Goal: Information Seeking & Learning: Learn about a topic

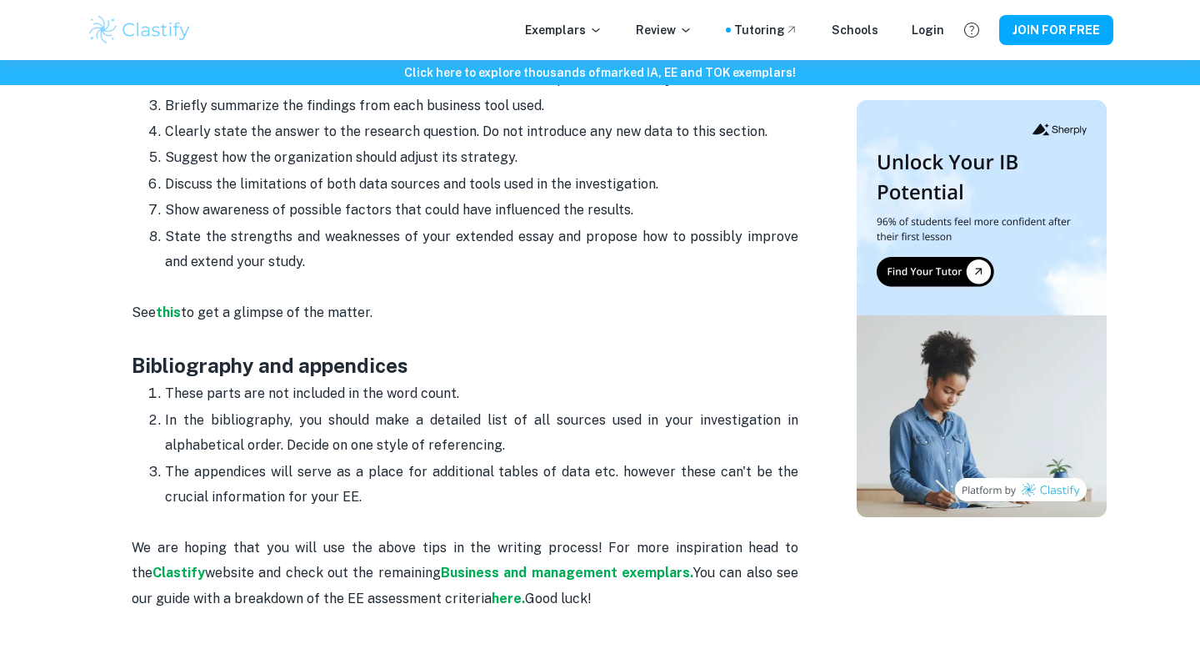
scroll to position [2587, 0]
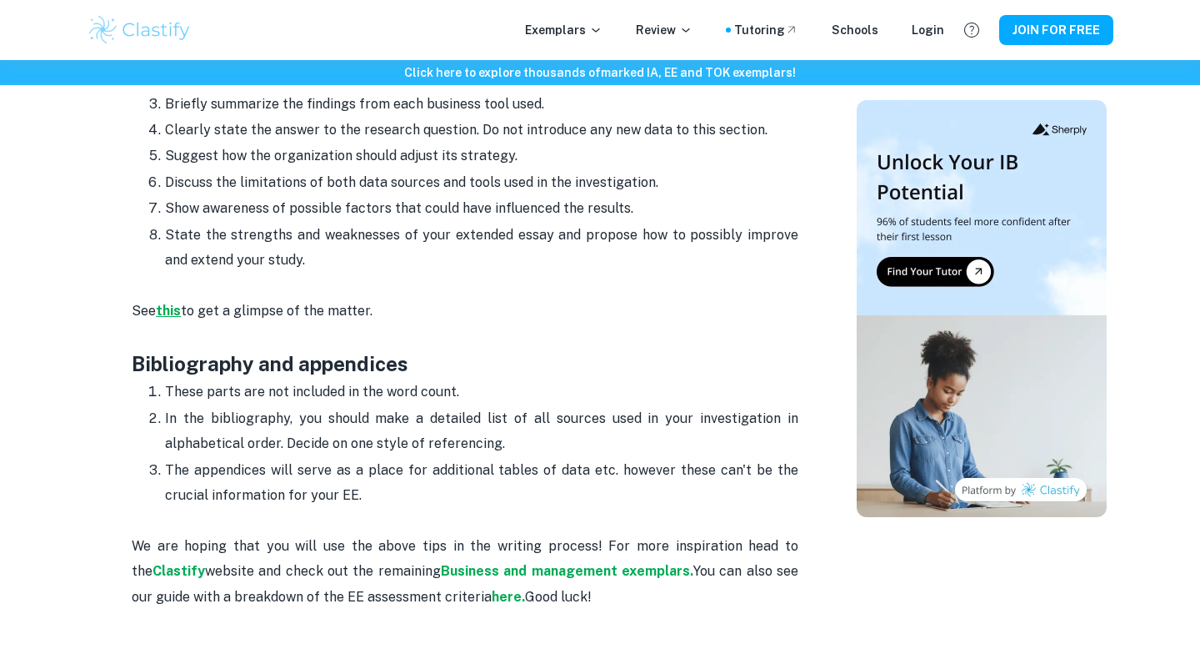
click at [168, 308] on strong "this" at bounding box center [168, 311] width 25 height 16
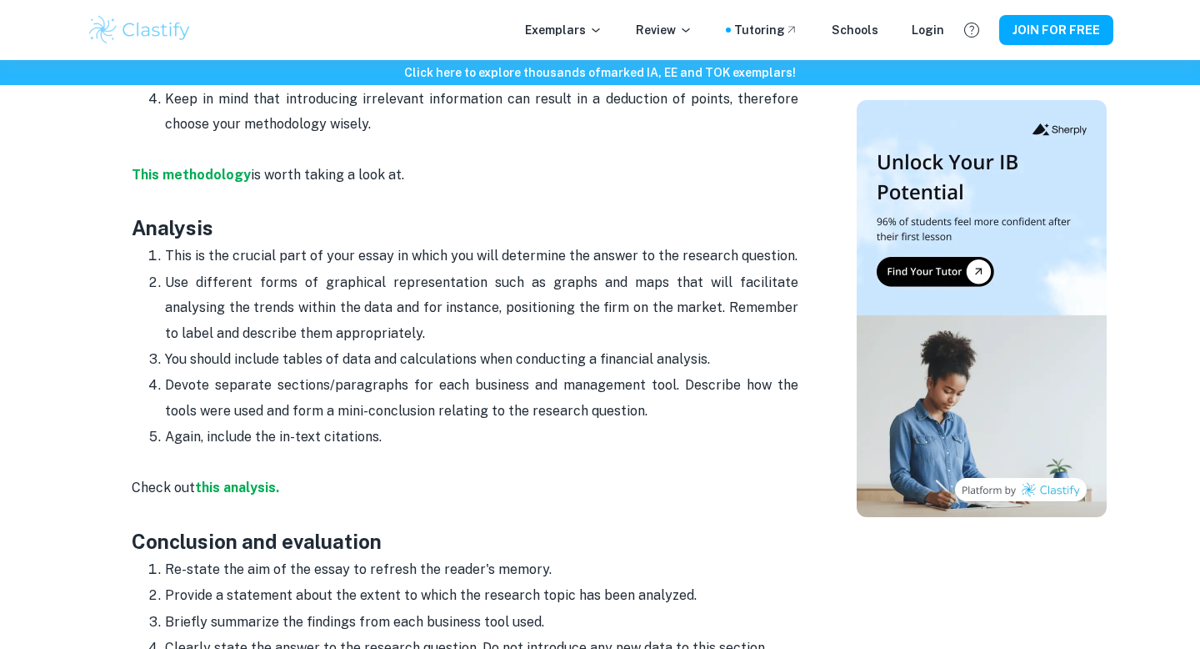
scroll to position [2071, 0]
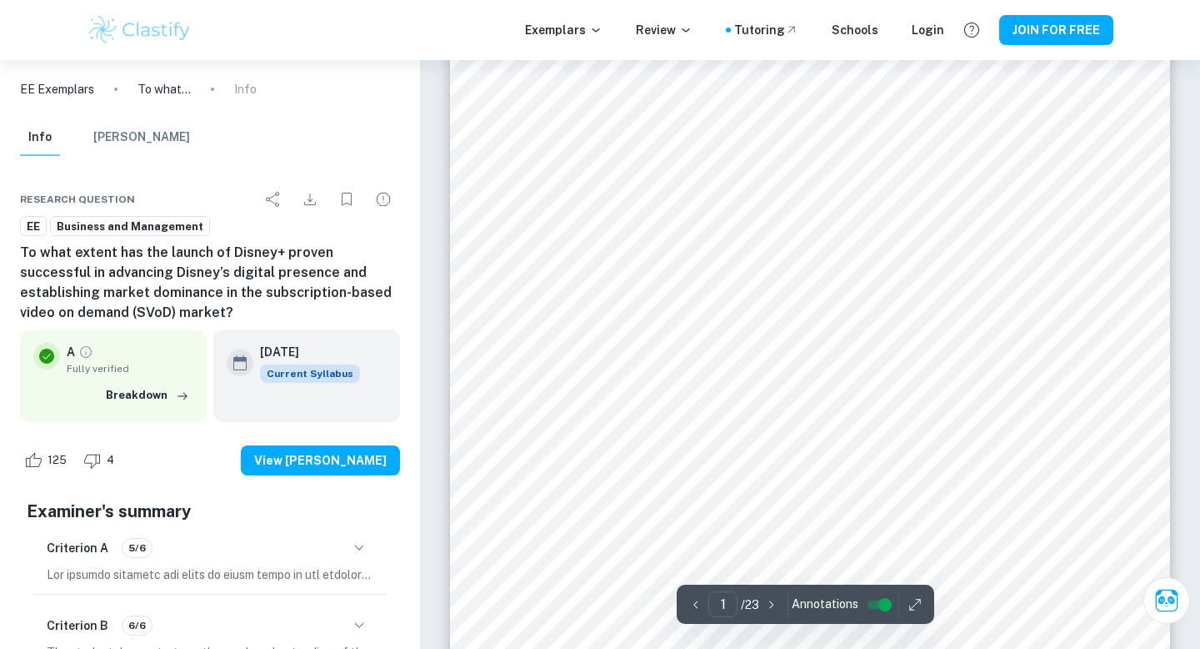
scroll to position [175, 0]
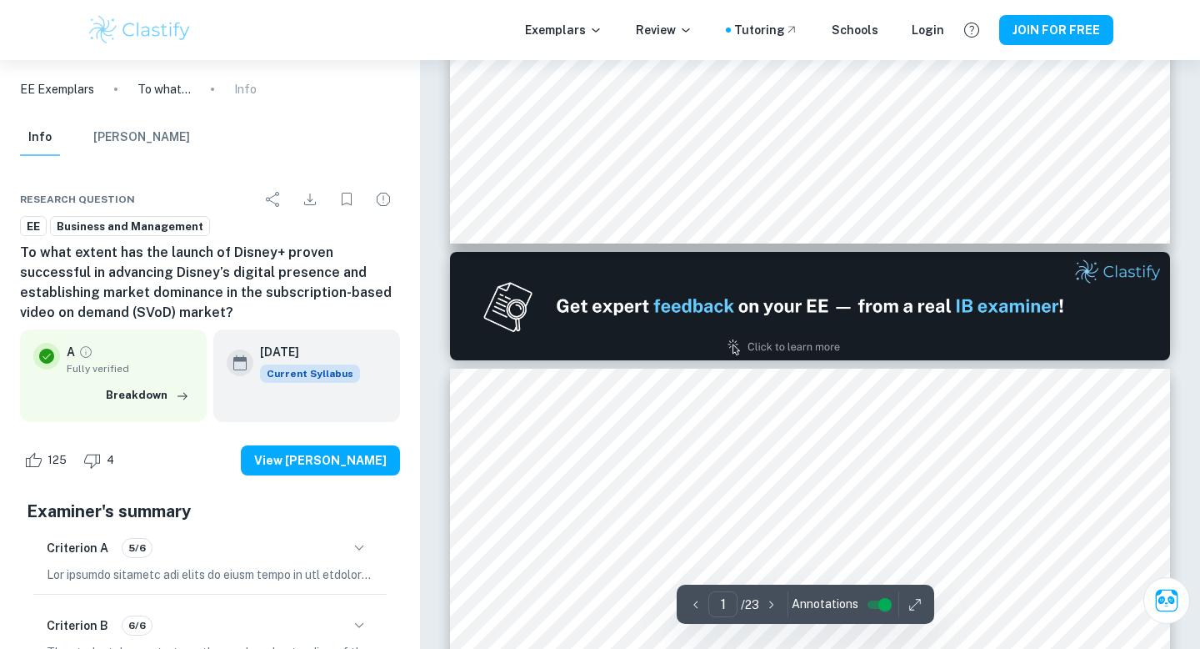
type input "2"
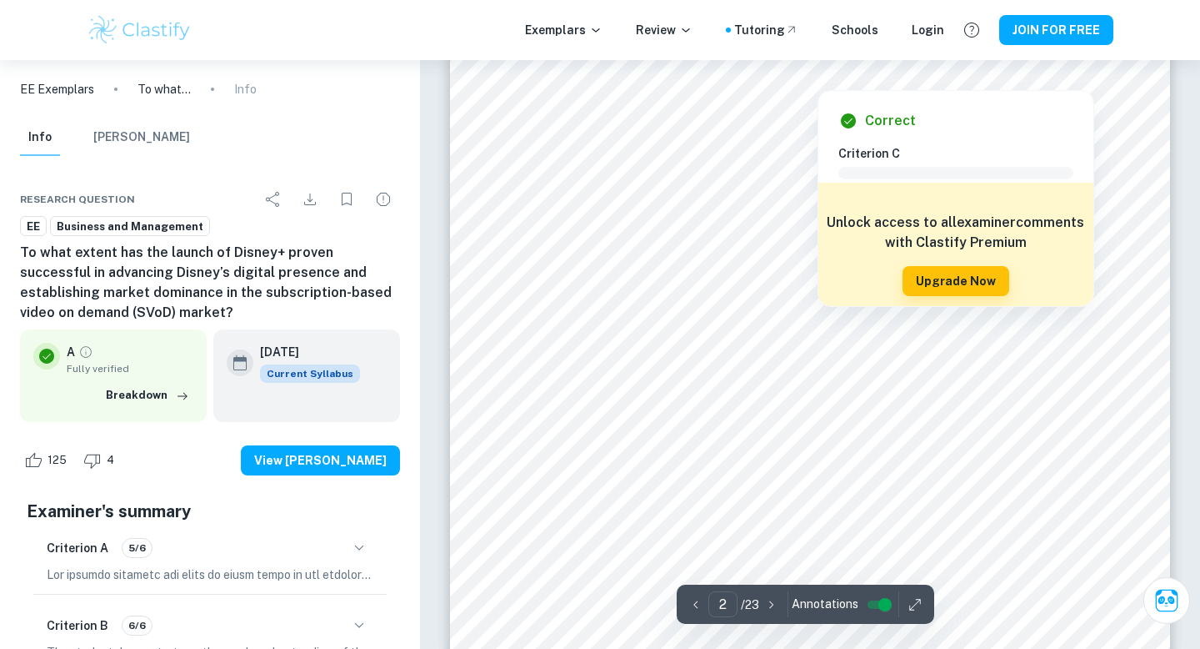
scroll to position [1592, 0]
